Goal: Task Accomplishment & Management: Complete application form

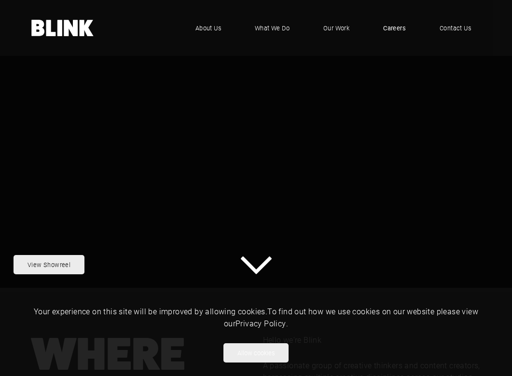
click at [393, 33] on link "Careers" at bounding box center [394, 28] width 42 height 29
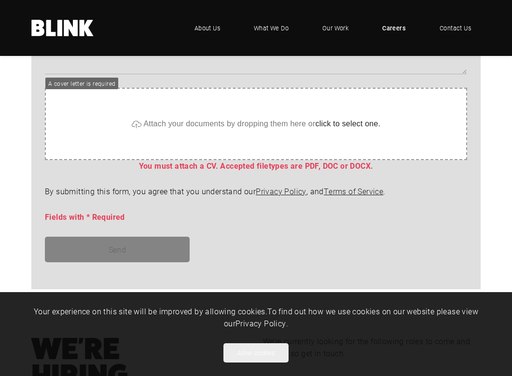
scroll to position [745, 0]
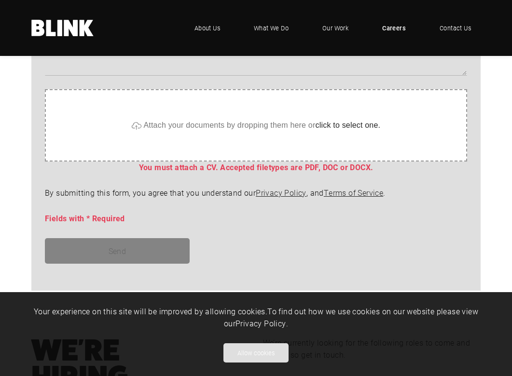
click at [260, 349] on button "Allow cookies" at bounding box center [255, 352] width 65 height 19
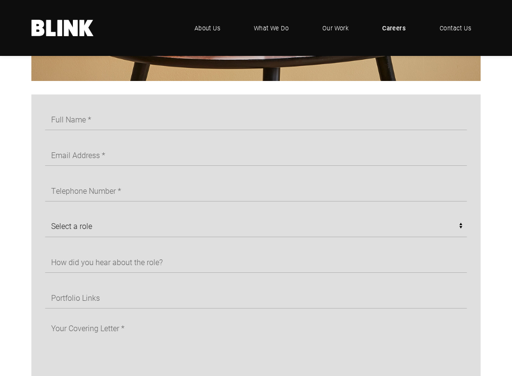
scroll to position [365, 0]
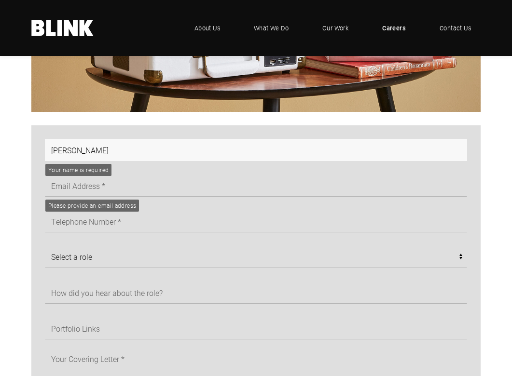
type input "[PERSON_NAME]"
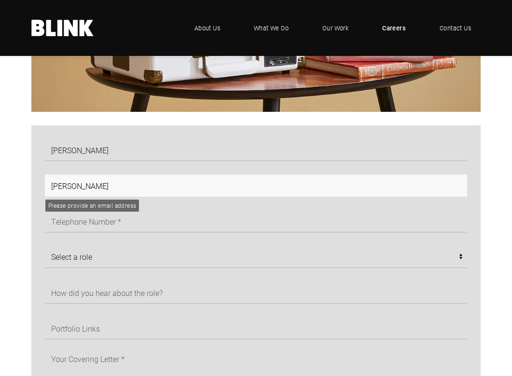
type input "_"
click at [137, 187] on input "[EMAIL_ADDRESS][DOMAIN_NAME]" at bounding box center [256, 186] width 422 height 22
type input "[EMAIL_ADDRESS][DOMAIN_NAME]"
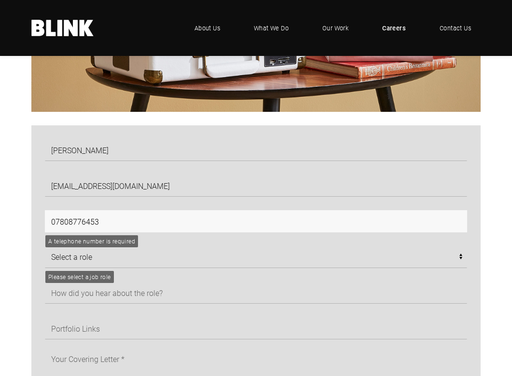
type input "07808776453"
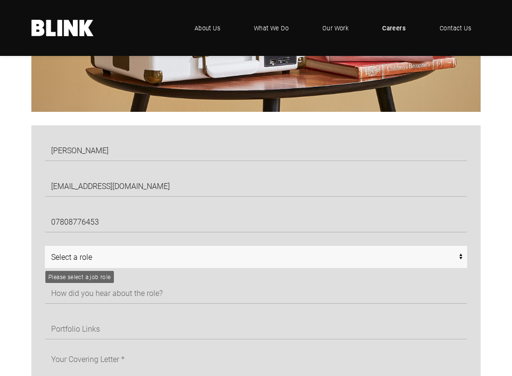
select select "Any - [GEOGRAPHIC_DATA]"
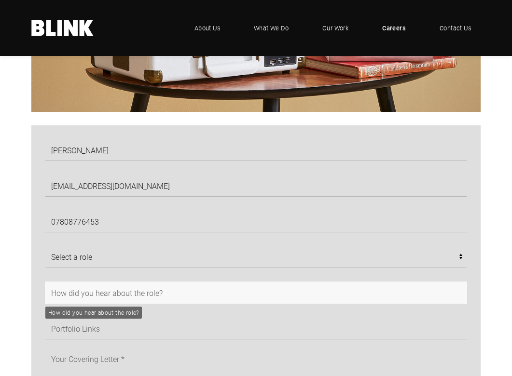
click at [96, 286] on input "text" at bounding box center [256, 293] width 422 height 22
type input "google"
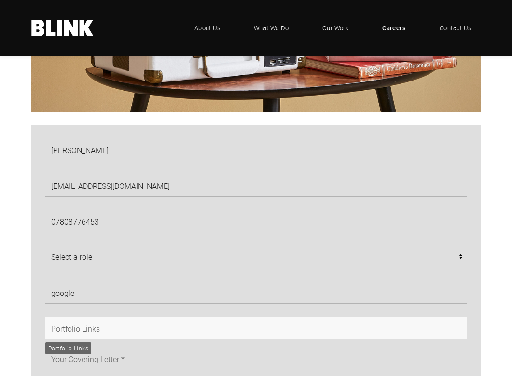
click at [90, 329] on input "text" at bounding box center [256, 328] width 422 height 22
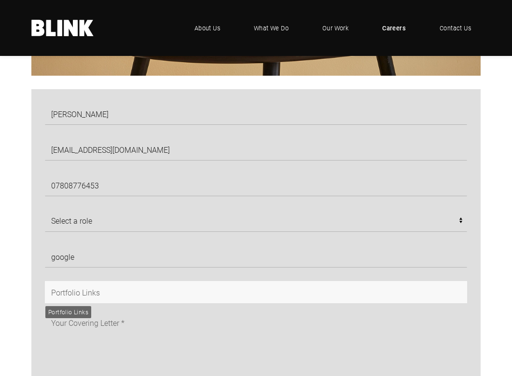
scroll to position [402, 0]
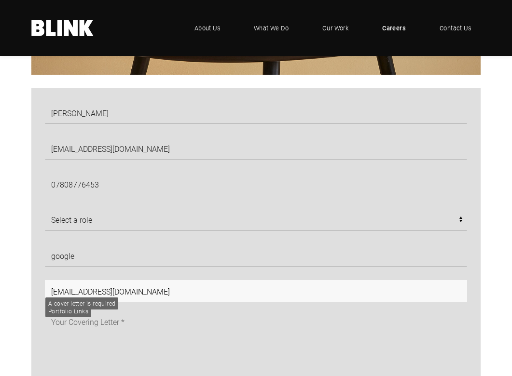
type input "[EMAIL_ADDRESS][DOMAIN_NAME]"
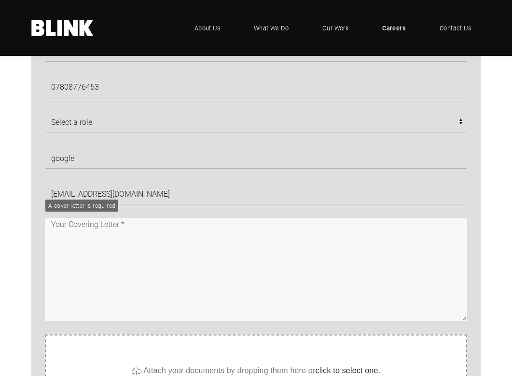
scroll to position [545, 0]
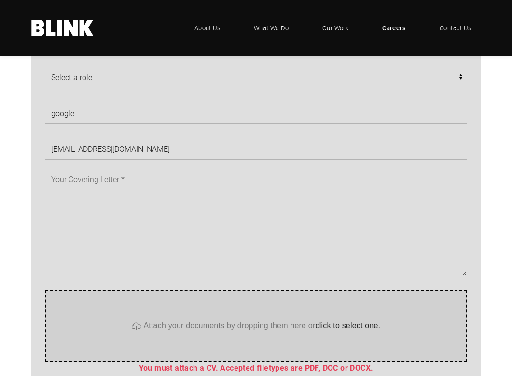
click at [118, 323] on div "Attach your documents by dropping them here or click to select one." at bounding box center [256, 326] width 422 height 72
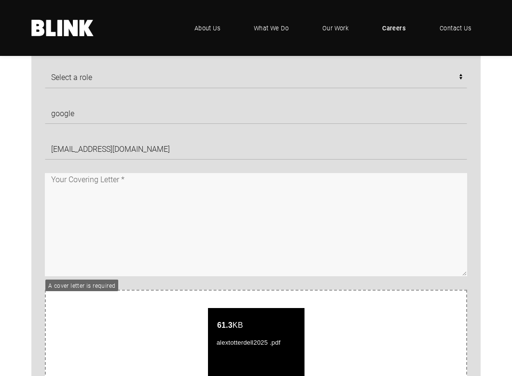
click at [76, 177] on textarea at bounding box center [256, 224] width 422 height 103
paste textarea "Lorem, Ip dolo si Amet Consectetu, 72, adipi el Seddoeiusm. Te incididuntu labo…"
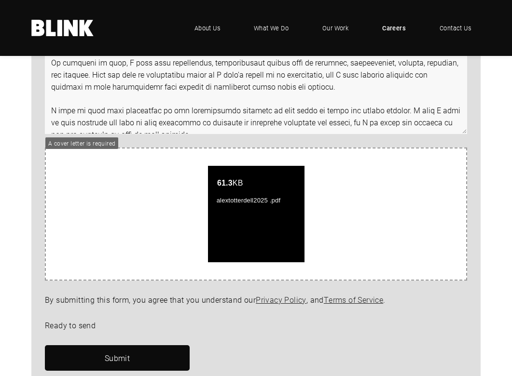
scroll to position [707, 0]
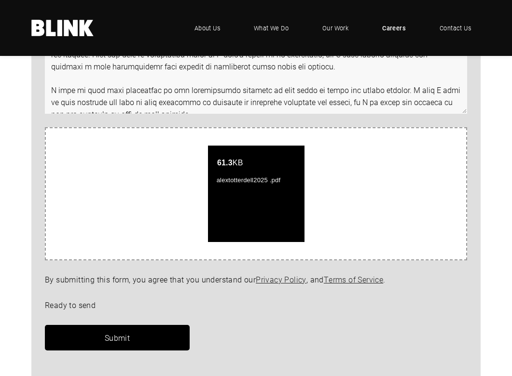
type textarea "Lorem, Ip dolo si Amet Consectetu, 72, adipi el Seddoeiusm. Te incididuntu labo…"
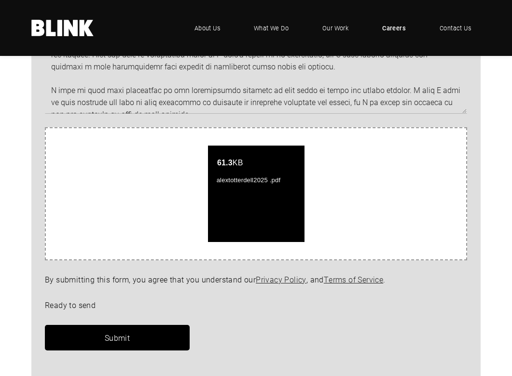
click at [137, 329] on link "Submit" at bounding box center [117, 338] width 145 height 26
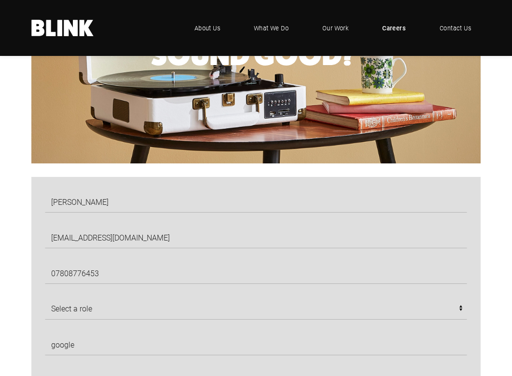
scroll to position [320, 0]
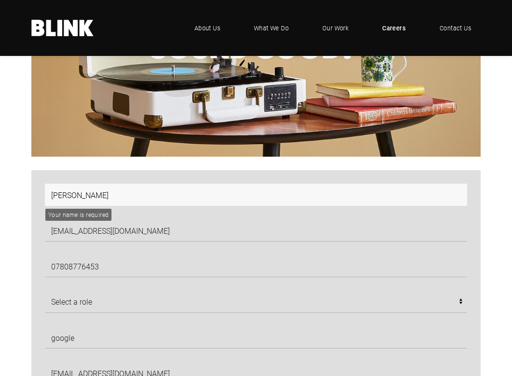
click at [106, 192] on input "[PERSON_NAME]" at bounding box center [256, 195] width 422 height 22
type input "[PERSON_NAME]"
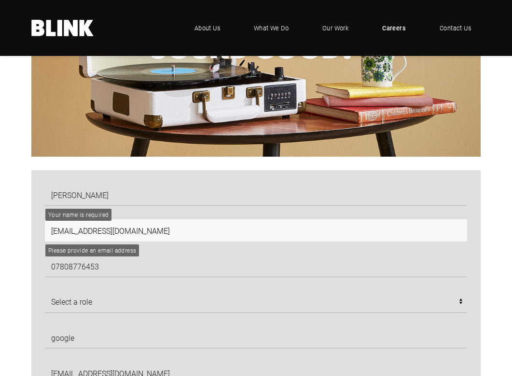
click at [101, 238] on input "[EMAIL_ADDRESS][DOMAIN_NAME]" at bounding box center [256, 230] width 422 height 22
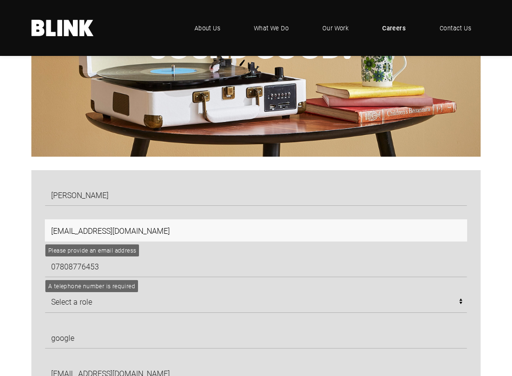
type input "[EMAIL_ADDRESS][DOMAIN_NAME]"
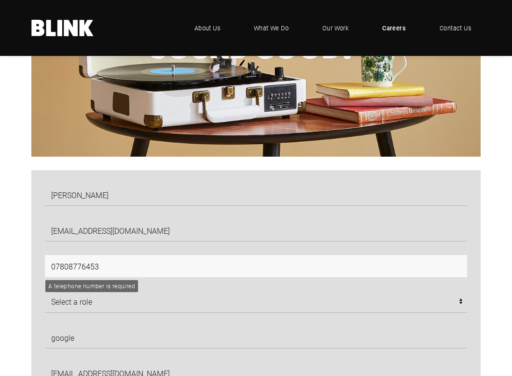
click at [84, 270] on input "07808776453" at bounding box center [256, 266] width 422 height 22
type input "07808776453"
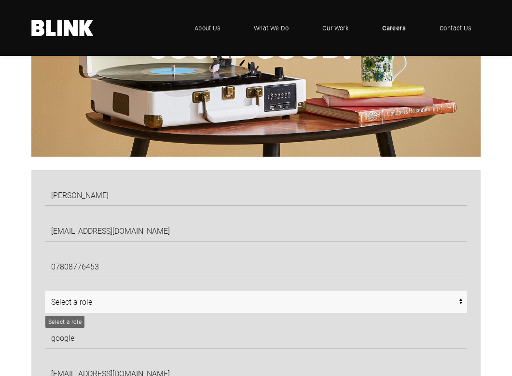
select select "Any - [GEOGRAPHIC_DATA]"
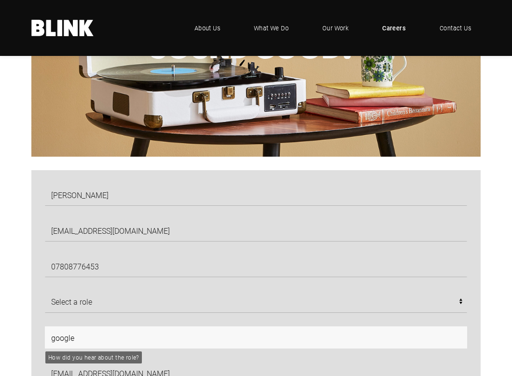
click at [88, 340] on input "google" at bounding box center [256, 338] width 422 height 22
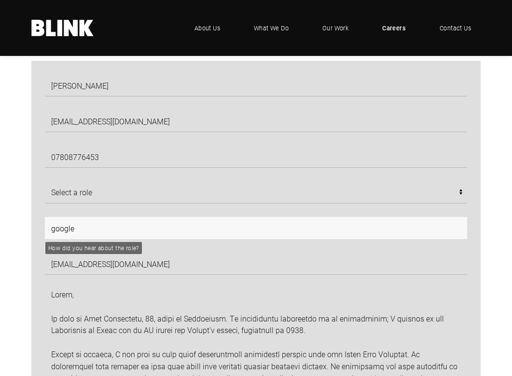
scroll to position [433, 0]
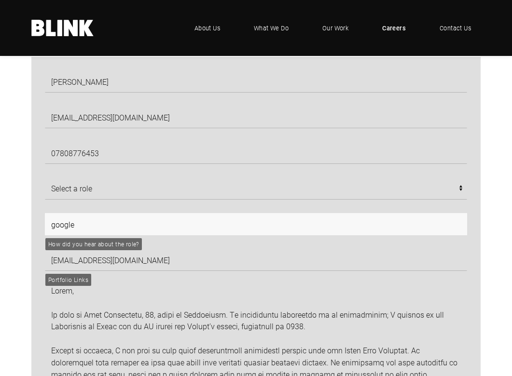
type input "google"
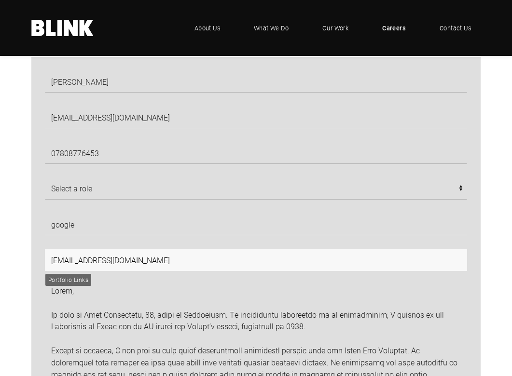
click at [100, 252] on input "[EMAIL_ADDRESS][DOMAIN_NAME]" at bounding box center [256, 260] width 422 height 22
type input "[DOMAIN_NAME]"
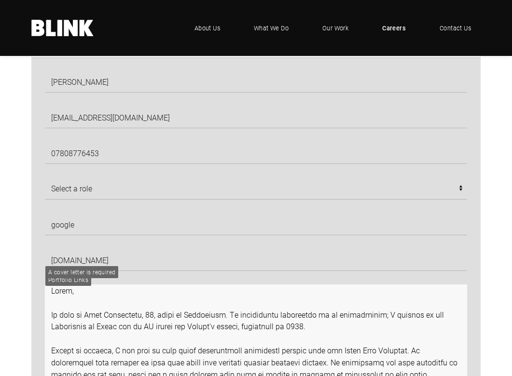
click at [66, 298] on textarea at bounding box center [256, 336] width 422 height 103
paste textarea
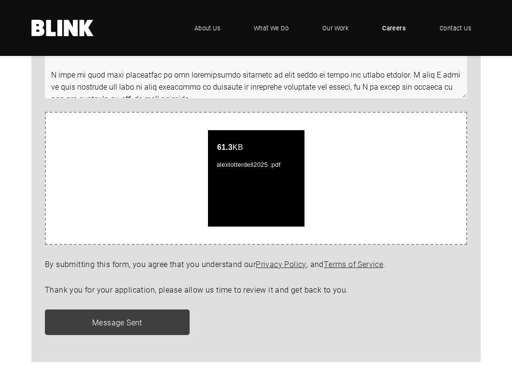
scroll to position [725, 0]
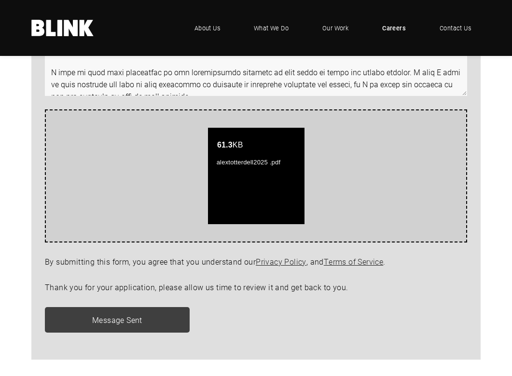
type textarea "Lorem, Ip dolo si Amet Consectetu, 72, adipi el Seddoeiusm. Te incididuntu labo…"
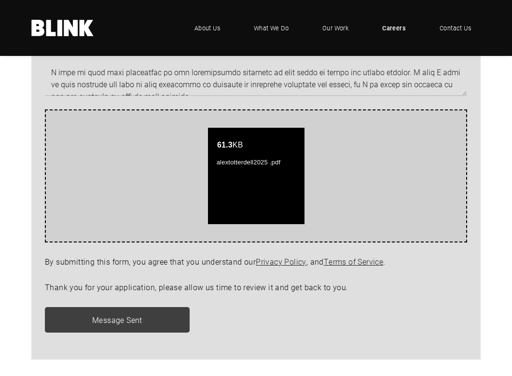
click at [265, 159] on span "alextotterdell2025 .pdf" at bounding box center [248, 162] width 69 height 7
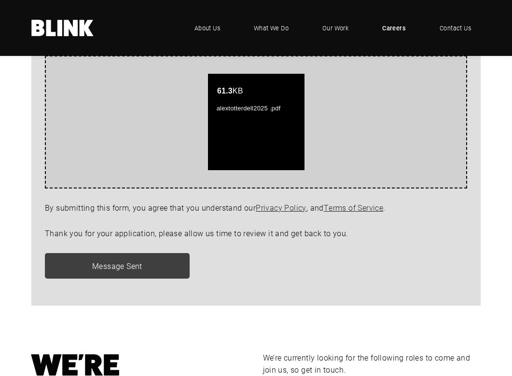
scroll to position [779, 0]
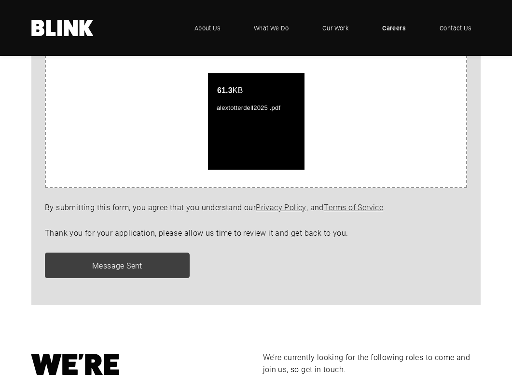
click at [102, 270] on div "Message Sent" at bounding box center [249, 266] width 436 height 26
click at [250, 277] on form "[PERSON_NAME] [PERSON_NAME][EMAIL_ADDRESS][DOMAIN_NAME] 07808776453 Select a ro…" at bounding box center [249, 8] width 436 height 568
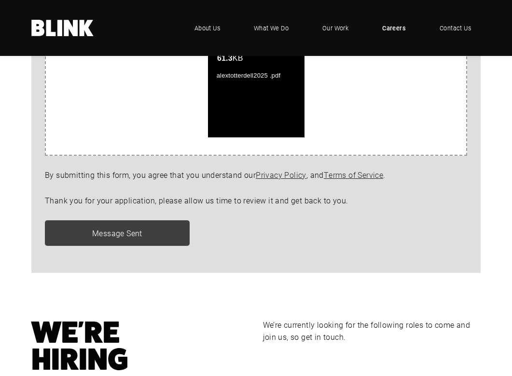
scroll to position [825, 0]
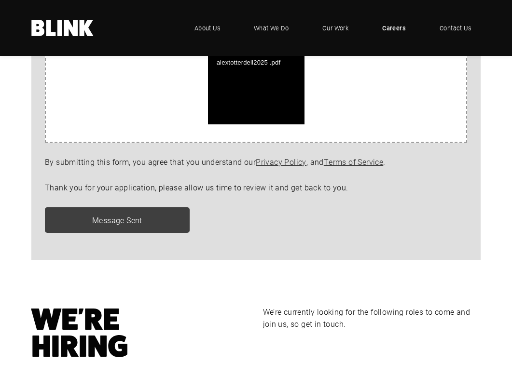
click at [97, 213] on div "Message Sent" at bounding box center [249, 220] width 436 height 26
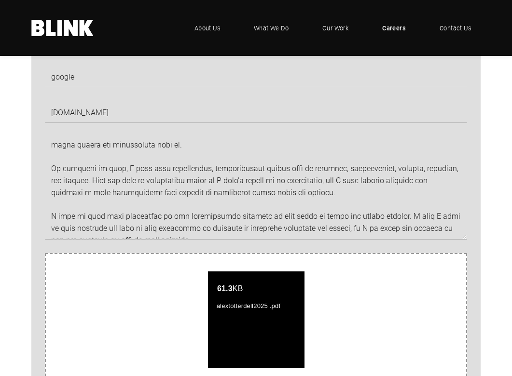
scroll to position [441, 0]
